Goal: Find specific page/section: Find specific page/section

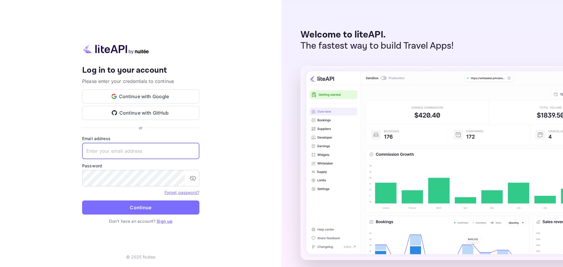
click at [123, 151] on input "text" at bounding box center [140, 151] width 117 height 16
type input "yariv@multifunnels.com"
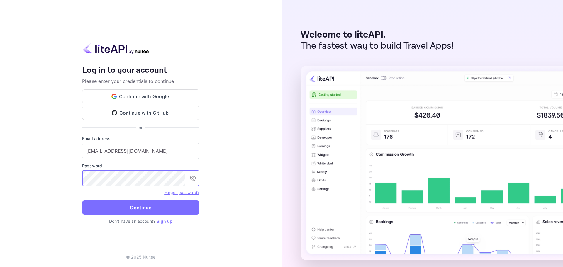
click at [82, 201] on button "Continue" at bounding box center [140, 208] width 117 height 14
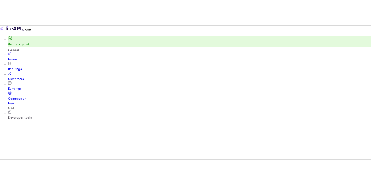
scroll to position [5, 5]
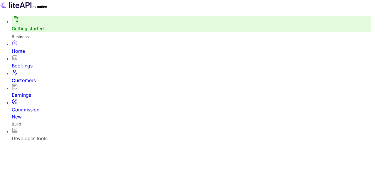
click at [34, 67] on div "Bookings" at bounding box center [191, 65] width 359 height 7
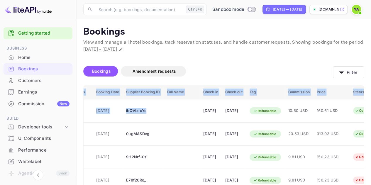
scroll to position [0, 102]
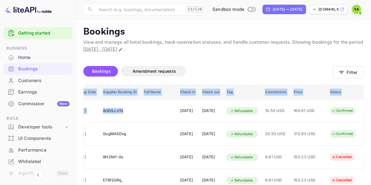
drag, startPoint x: 260, startPoint y: 114, endPoint x: 402, endPoint y: 107, distance: 142.7
click at [371, 107] on html "Getting started Business Home Bookings Customers Earnings Commission New Build …" at bounding box center [185, 178] width 371 height 356
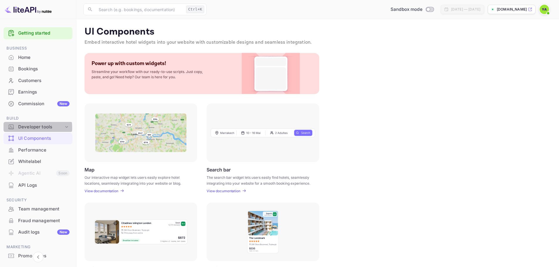
click at [29, 128] on div "Developer tools" at bounding box center [40, 127] width 45 height 7
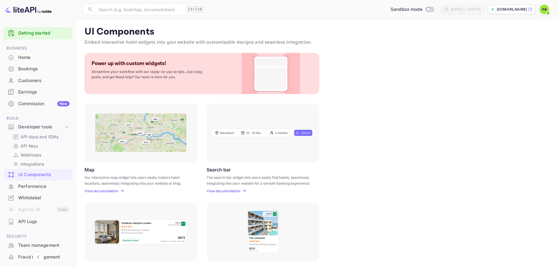
click at [28, 134] on p "API docs and SDKs" at bounding box center [40, 137] width 38 height 6
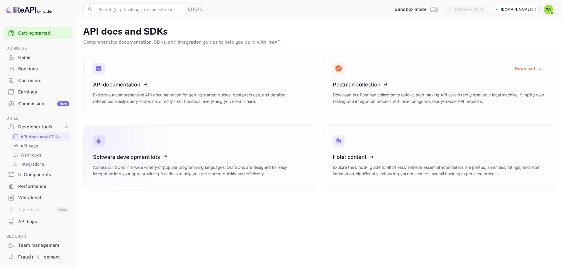
click at [109, 157] on icon at bounding box center [129, 156] width 91 height 60
